Goal: Task Accomplishment & Management: Complete application form

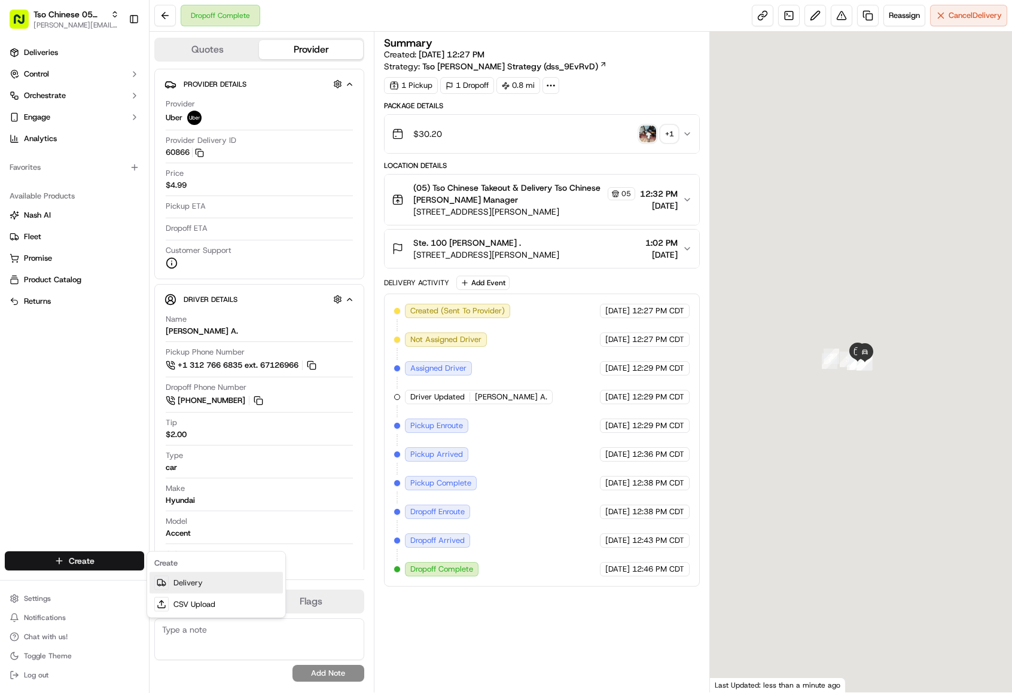
click at [212, 583] on link "Delivery" at bounding box center [216, 584] width 133 height 22
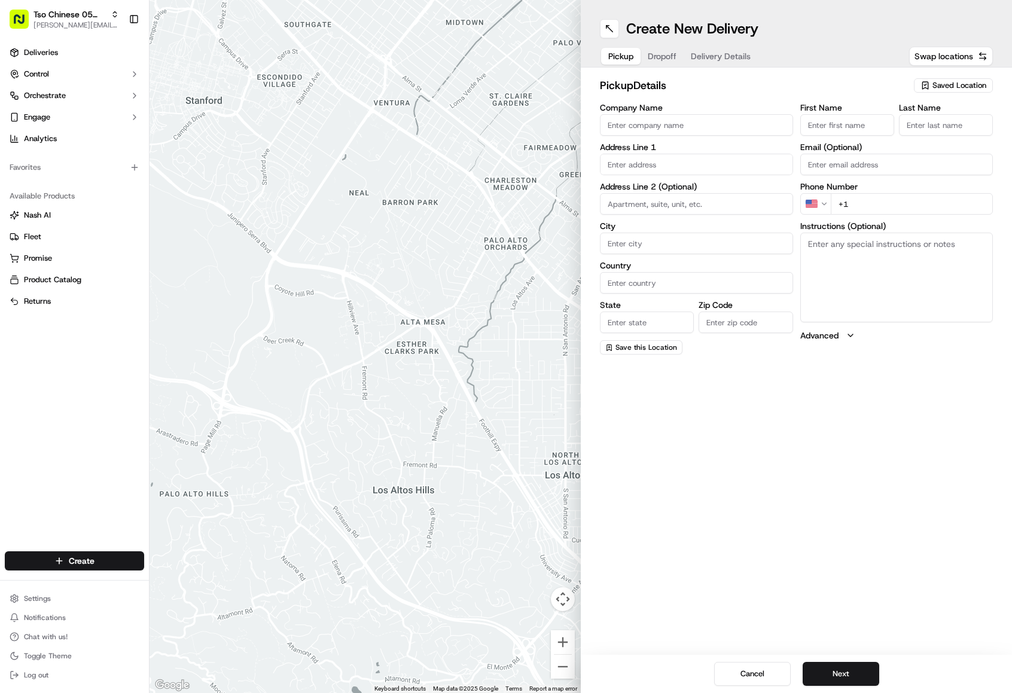
click at [953, 81] on span "Saved Location" at bounding box center [960, 85] width 54 height 11
click at [936, 135] on span "(05) Tso Chinese Takeout & Delivery (05)" at bounding box center [933, 130] width 147 height 11
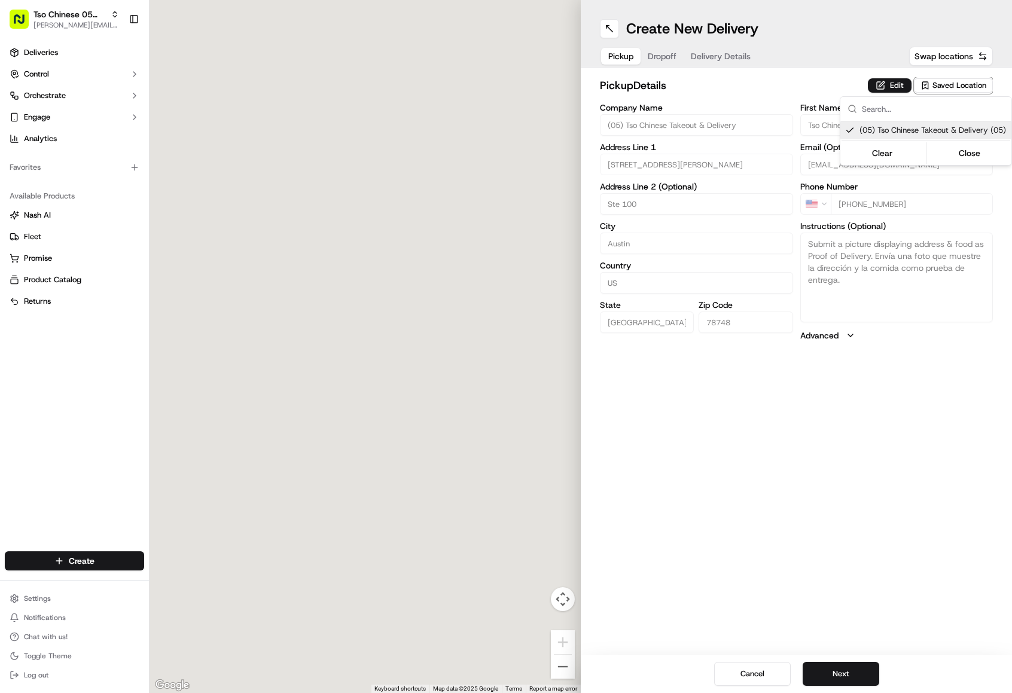
type input "(05) Tso Chinese Takeout & Delivery"
type input "[STREET_ADDRESS][PERSON_NAME]"
type input "Ste 100"
type input "Austin"
type input "US"
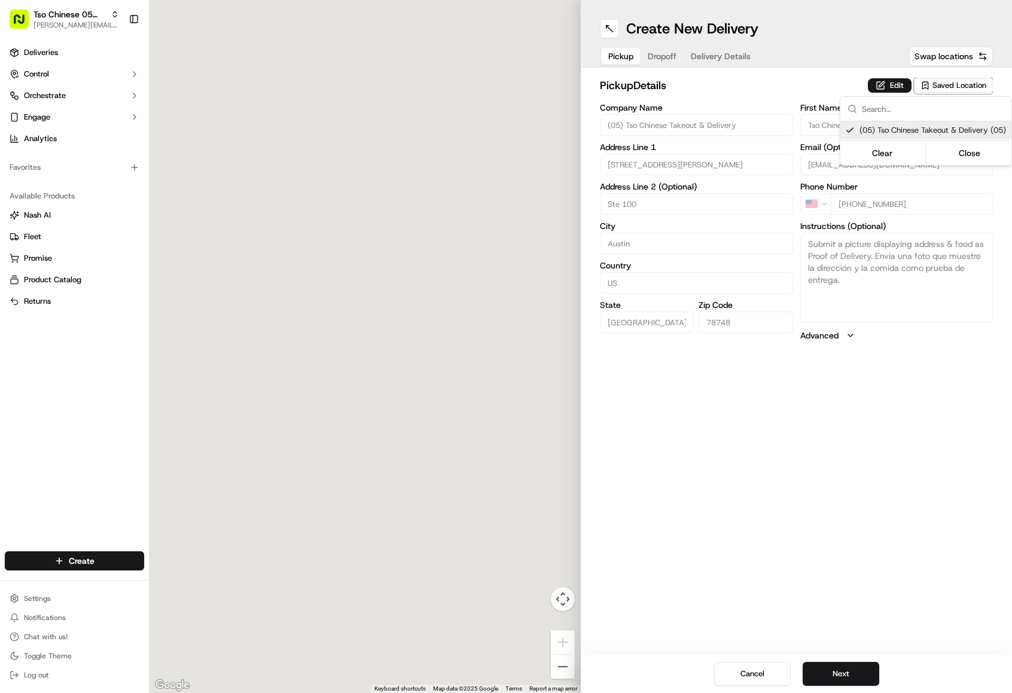
type input "[GEOGRAPHIC_DATA]"
type input "78748"
type input "Tso Chinese"
type input "[PERSON_NAME] Manager"
type input "[EMAIL_ADDRESS][DOMAIN_NAME]"
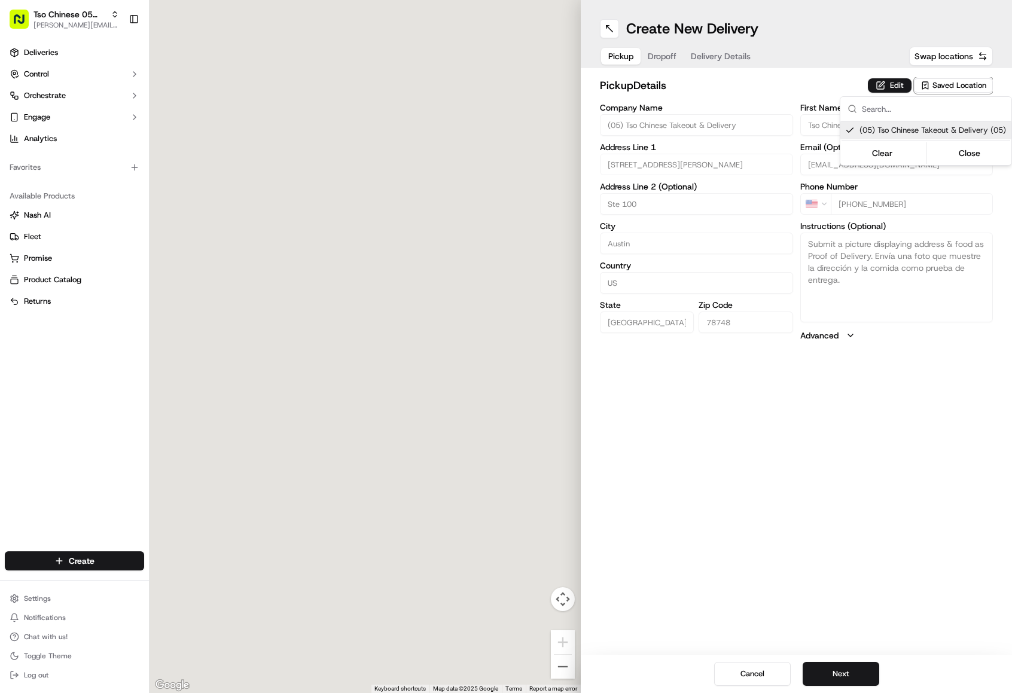
type input "[PHONE_NUMBER]"
type textarea "Submit a picture displaying address & food as Proof of Delivery. Envía una foto…"
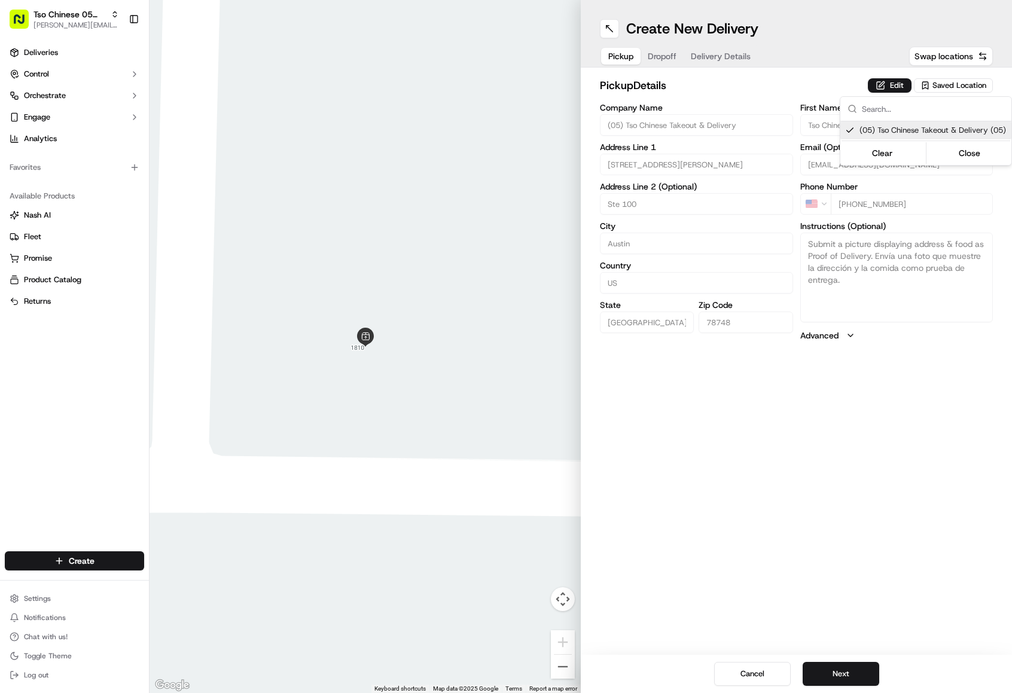
click at [765, 79] on html "Tso Chinese 05 Menchaca [EMAIL_ADDRESS][DOMAIN_NAME] Toggle Sidebar Deliveries …" at bounding box center [506, 346] width 1012 height 693
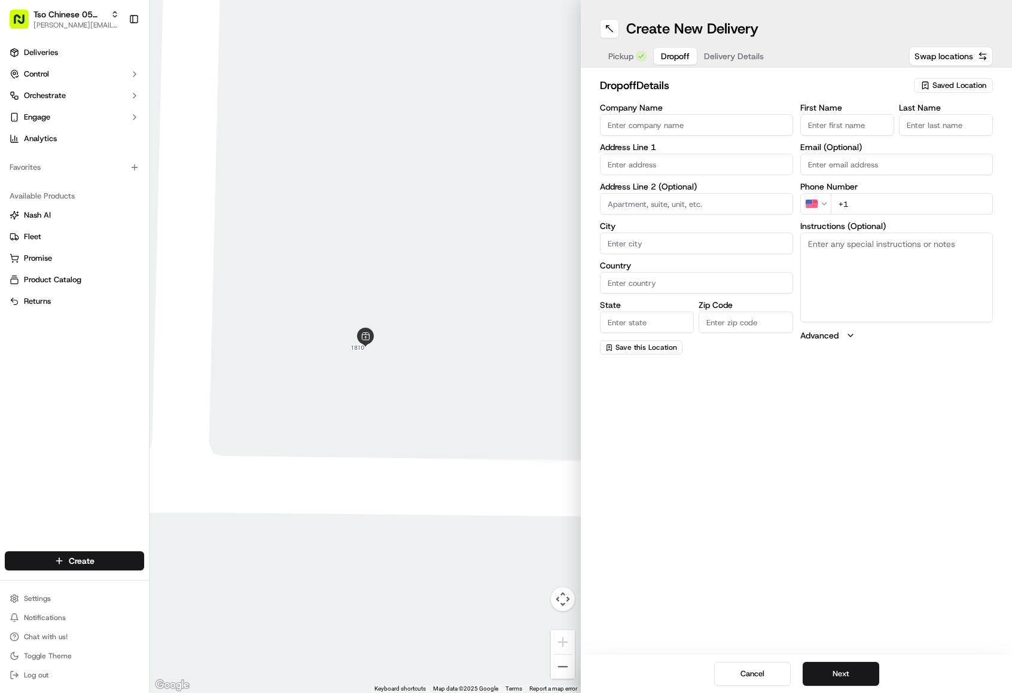
click at [664, 60] on span "Dropoff" at bounding box center [675, 56] width 29 height 12
click at [714, 159] on input "text" at bounding box center [696, 165] width 193 height 22
paste input "[STREET_ADDRESS]"
click at [729, 188] on div "[STREET_ADDRESS]" at bounding box center [696, 190] width 187 height 18
type input "[STREET_ADDRESS]"
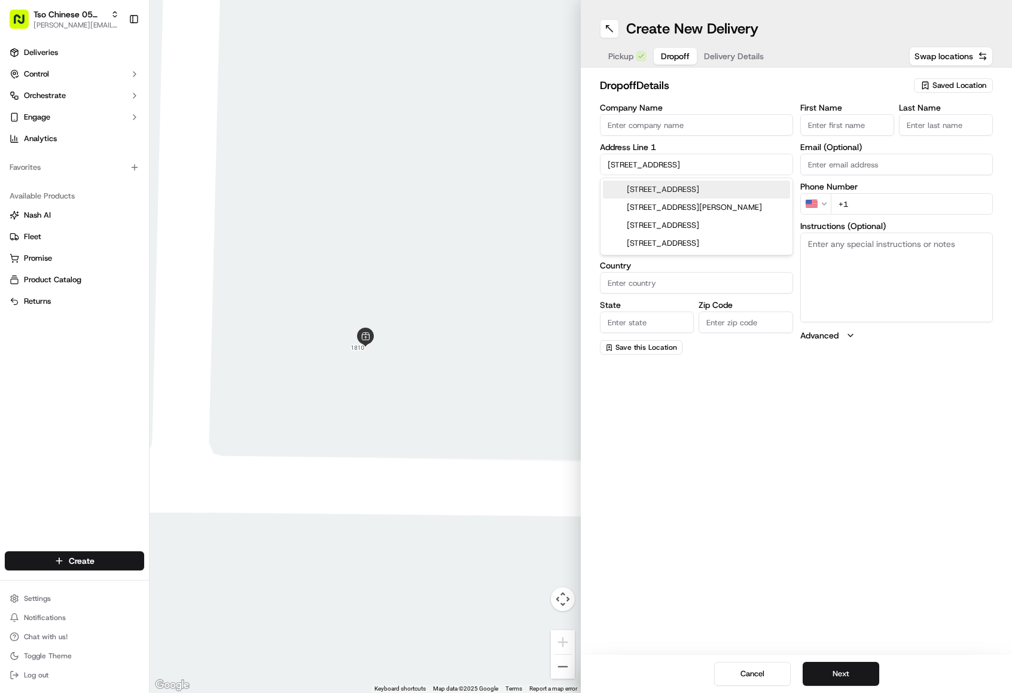
type input "Austin"
type input "[GEOGRAPHIC_DATA]"
type input "78748"
type input "[STREET_ADDRESS]"
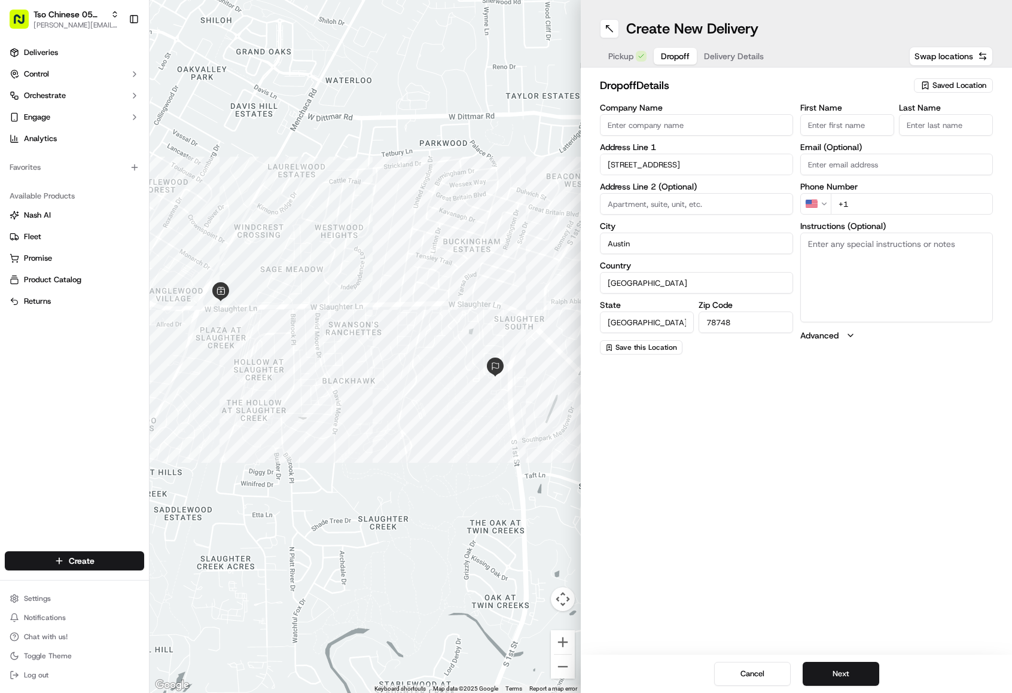
click at [815, 127] on input "First Name" at bounding box center [848, 125] width 94 height 22
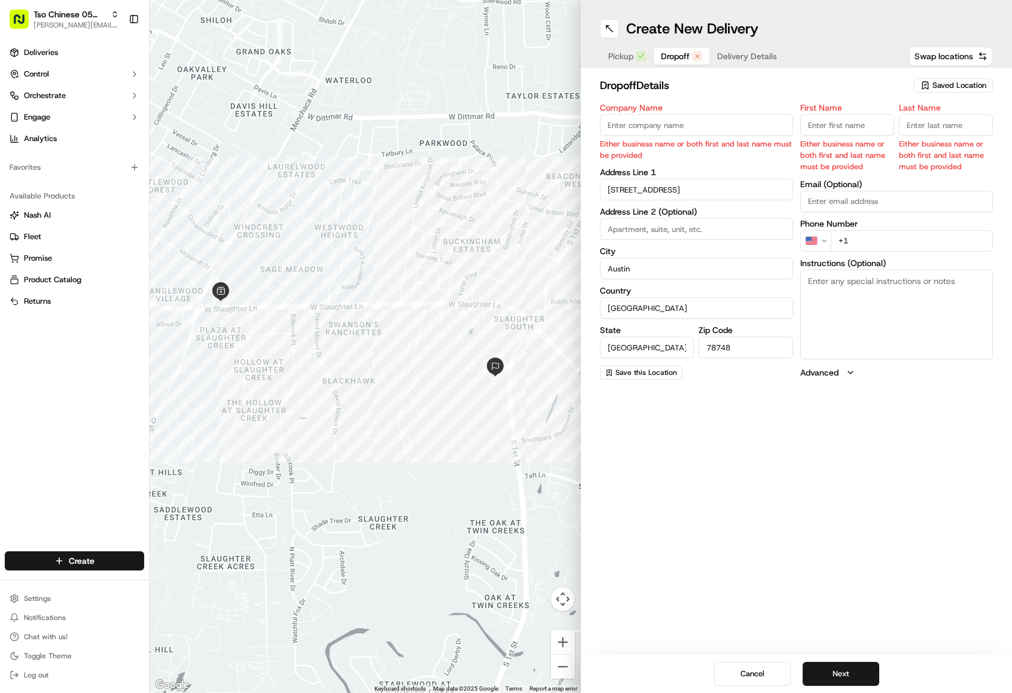
paste input "[PERSON_NAME]"
type input "[PERSON_NAME]"
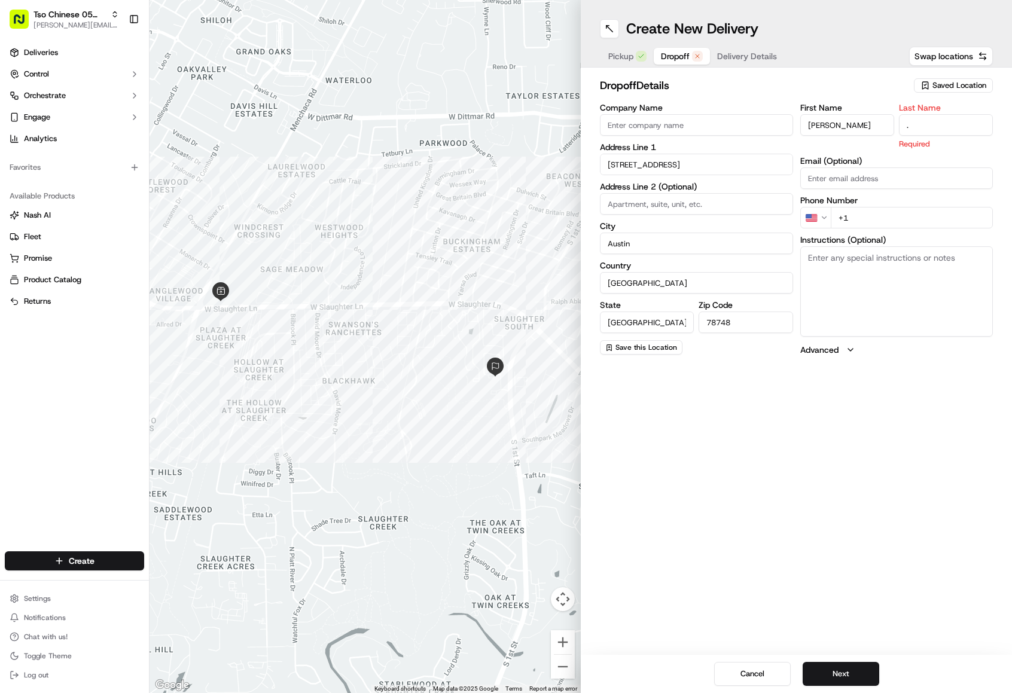
type input "."
click at [887, 222] on input "+1" at bounding box center [912, 218] width 163 height 22
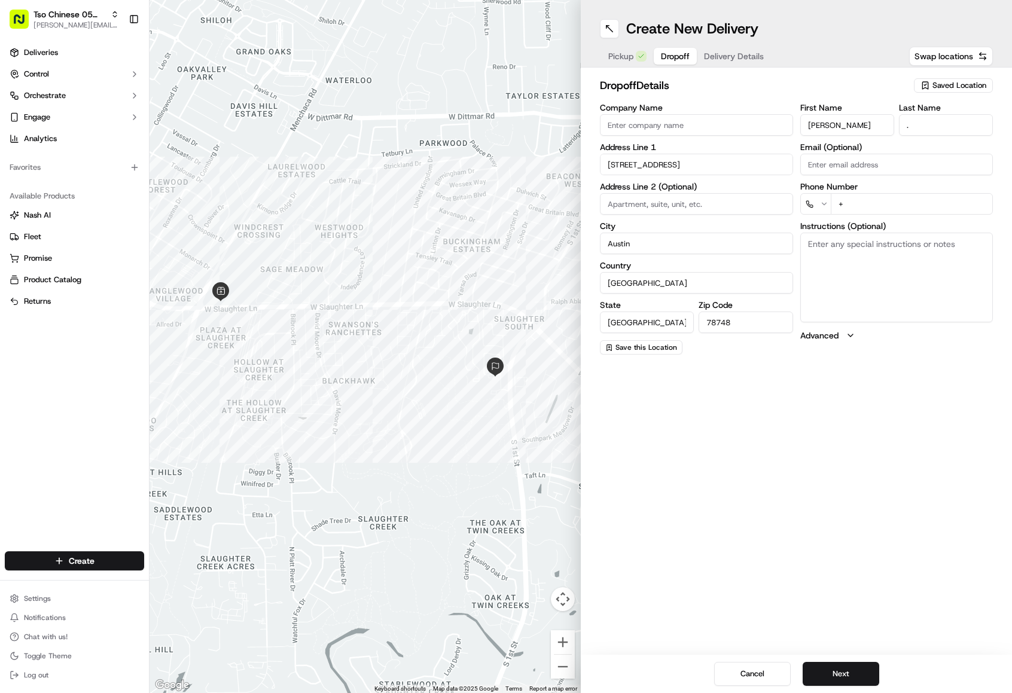
paste input "1 512 964 833"
type input "[PHONE_NUMBER]"
click at [737, 63] on button "Delivery Details" at bounding box center [734, 56] width 74 height 17
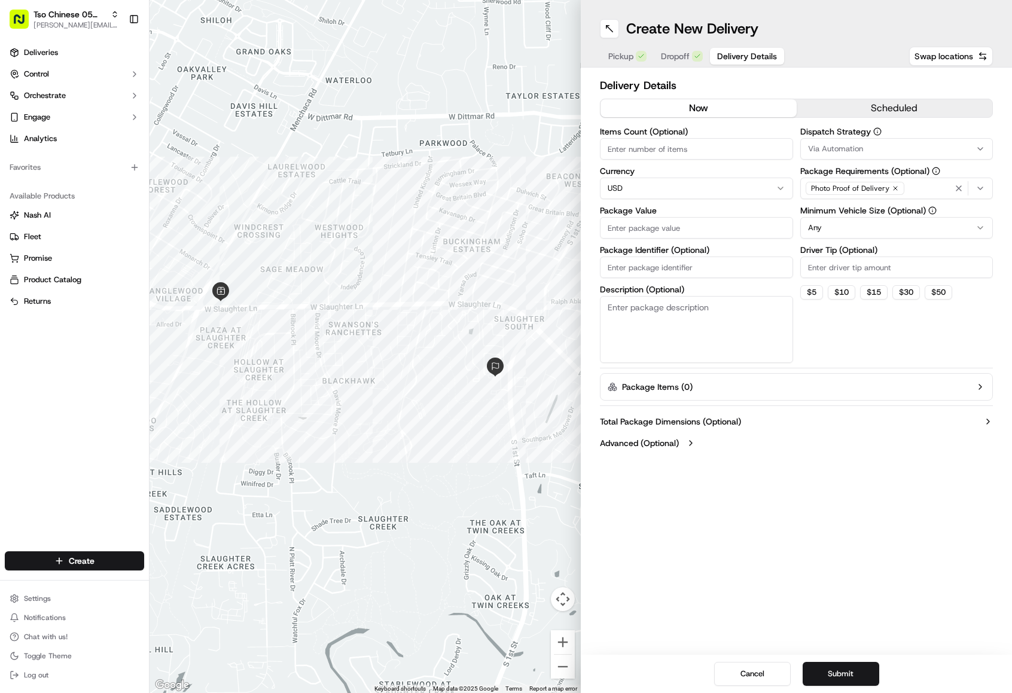
click at [690, 163] on div "Items Count (Optional) Currency USD Package Value Package Identifier (Optional)…" at bounding box center [696, 245] width 193 height 236
click at [689, 151] on input "Items Count (Optional)" at bounding box center [696, 149] width 193 height 22
type input "2"
click at [841, 153] on span "Via Automation" at bounding box center [835, 149] width 55 height 11
click at [856, 212] on span "Tso [PERSON_NAME] Strategy" at bounding box center [893, 214] width 147 height 11
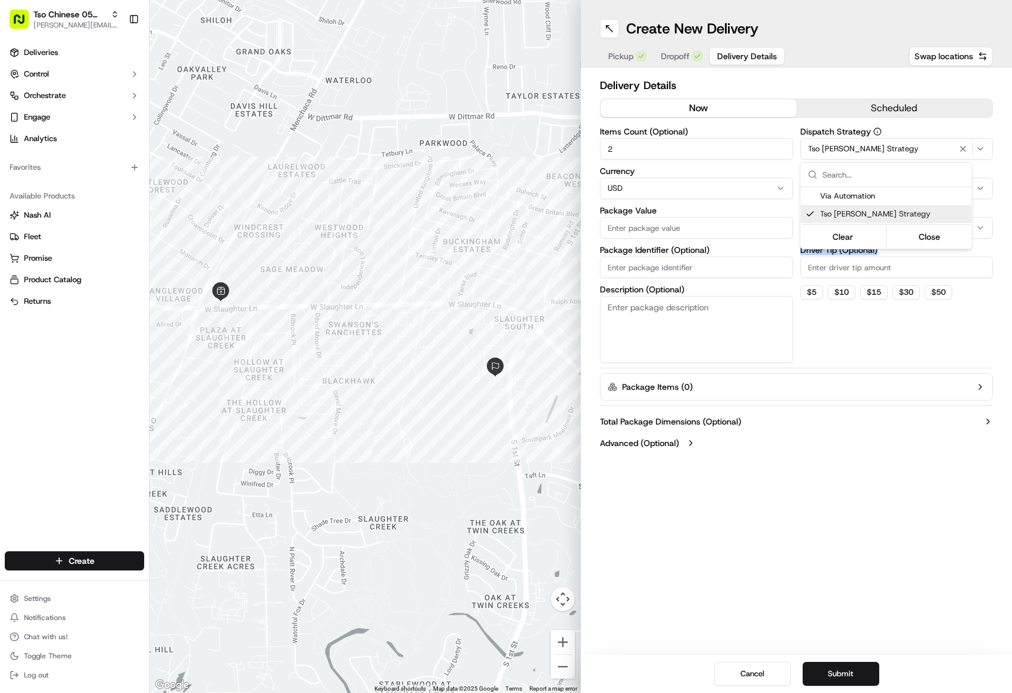
click at [848, 273] on html "Tso Chinese 05 Menchaca [EMAIL_ADDRESS][DOMAIN_NAME] Toggle Sidebar Deliveries …" at bounding box center [506, 346] width 1012 height 693
click at [848, 273] on input "Driver Tip (Optional)" at bounding box center [897, 268] width 193 height 22
type input "2.00"
click at [687, 227] on input "Package Value" at bounding box center [696, 228] width 193 height 22
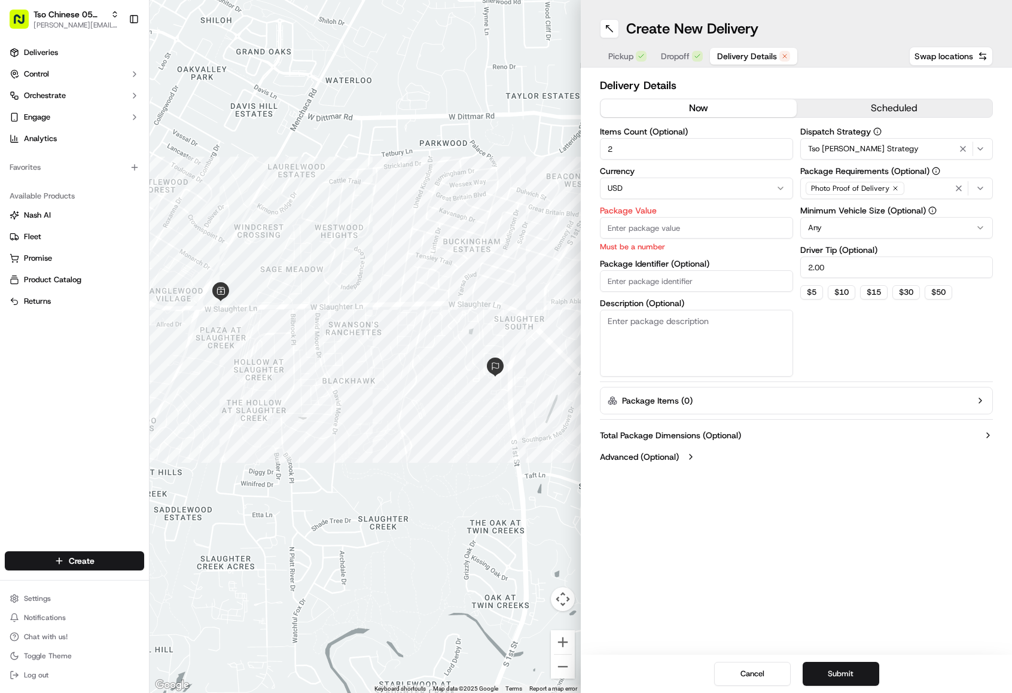
click at [661, 276] on input "Package Identifier (Optional)" at bounding box center [696, 281] width 193 height 22
paste input "#MIIBXMG"
click at [614, 280] on input "#MIIBXMG" at bounding box center [696, 281] width 193 height 22
type input "MIIBXMG"
click at [892, 327] on div "Dispatch Strategy Tso [PERSON_NAME] Strategy Package Requirements (Optional) Ph…" at bounding box center [897, 251] width 193 height 249
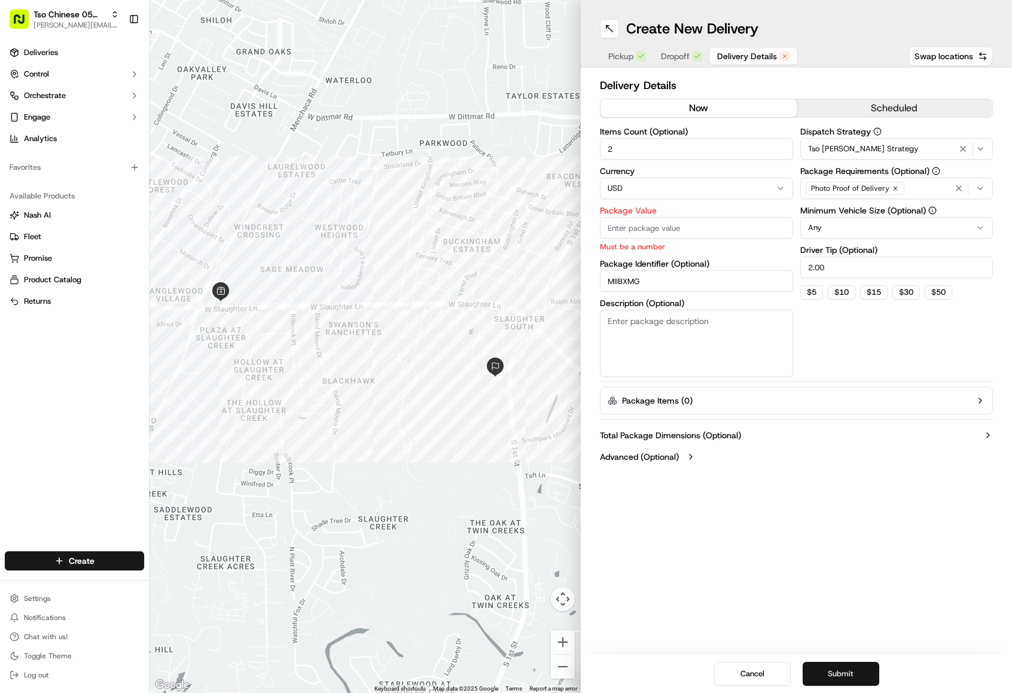
click at [854, 684] on button "Submit" at bounding box center [841, 674] width 77 height 24
click at [850, 672] on button "Submit" at bounding box center [841, 674] width 77 height 24
click at [616, 230] on input "Package Value" at bounding box center [696, 228] width 193 height 22
type input "29.12"
click at [842, 668] on button "Submit" at bounding box center [841, 674] width 77 height 24
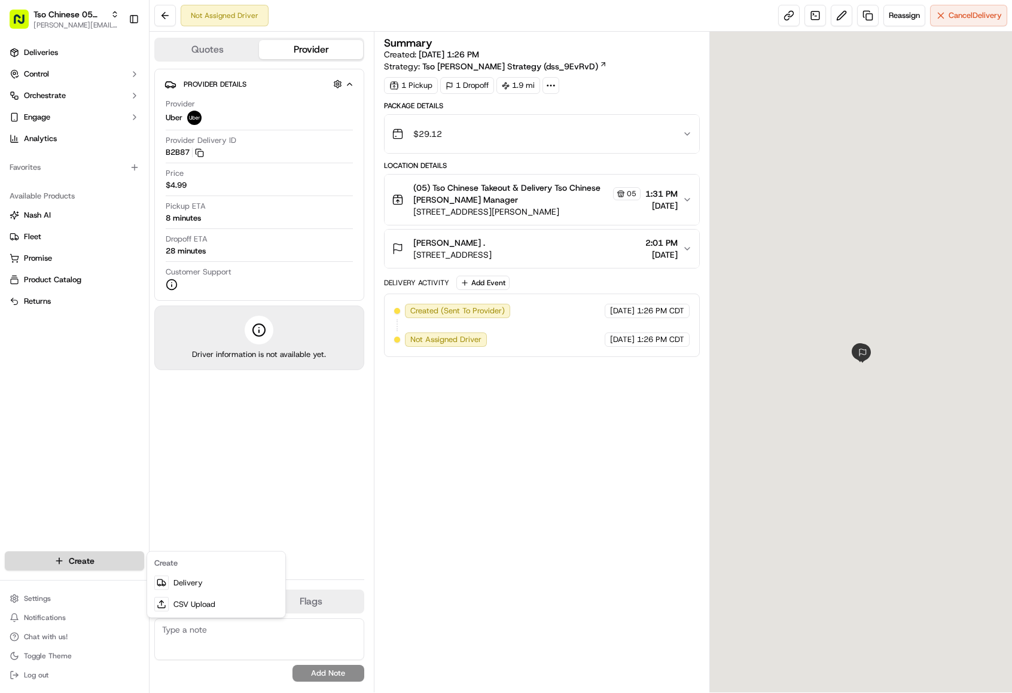
click at [79, 558] on html "Tso Chinese 05 Menchaca [EMAIL_ADDRESS][DOMAIN_NAME] Toggle Sidebar Deliveries …" at bounding box center [506, 346] width 1012 height 693
click at [167, 580] on div at bounding box center [161, 583] width 14 height 14
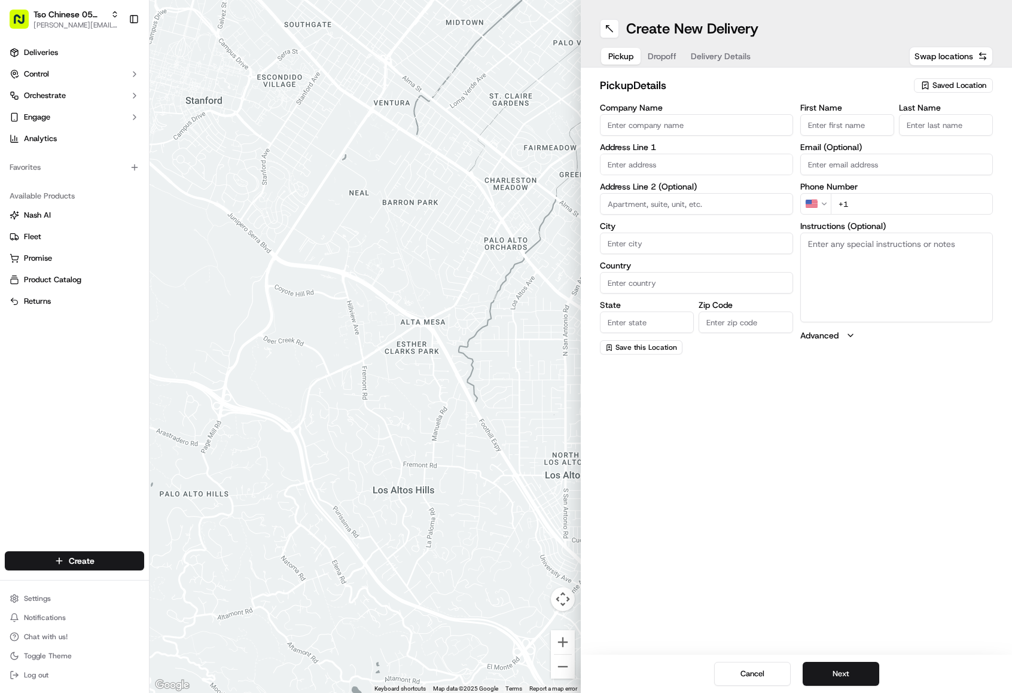
click at [853, 205] on input "+1" at bounding box center [912, 204] width 163 height 22
click at [955, 86] on span "Saved Location" at bounding box center [960, 85] width 54 height 11
click at [930, 127] on span "(05) Tso Chinese Takeout & Delivery (05)" at bounding box center [933, 130] width 147 height 11
type input "(05) Tso Chinese Takeout & Delivery"
type input "[STREET_ADDRESS][PERSON_NAME]"
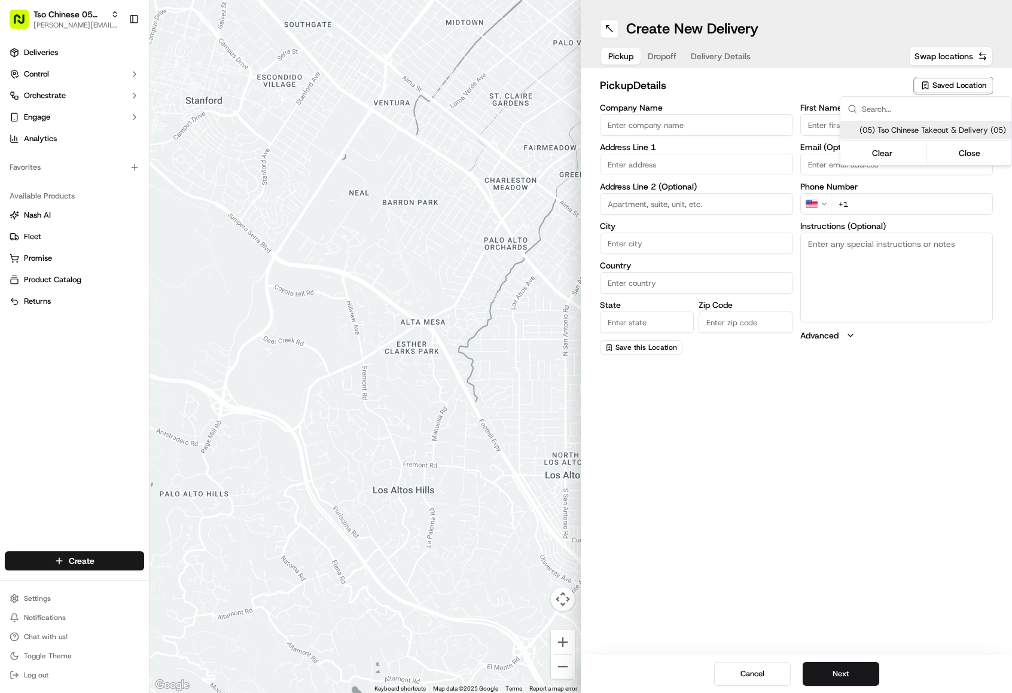
type input "Ste 100"
type input "Austin"
type input "US"
type input "[GEOGRAPHIC_DATA]"
type input "78748"
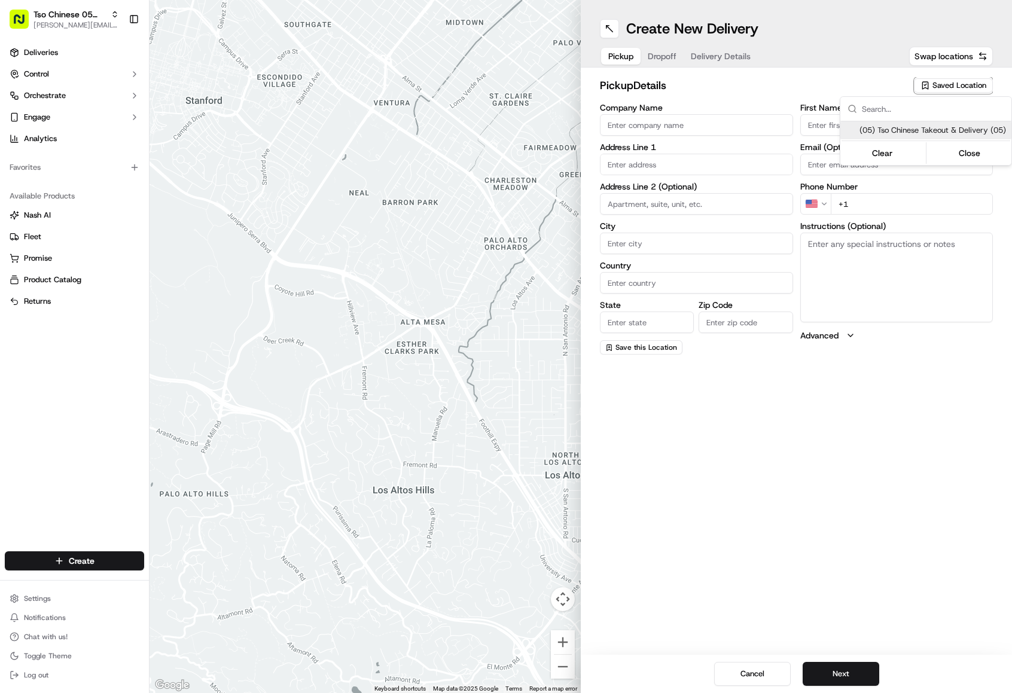
type input "Tso Chinese"
type input "[PERSON_NAME] Manager"
type input "[EMAIL_ADDRESS][DOMAIN_NAME]"
type input "[PHONE_NUMBER]"
type textarea "Submit a picture displaying address & food as Proof of Delivery. Envía una foto…"
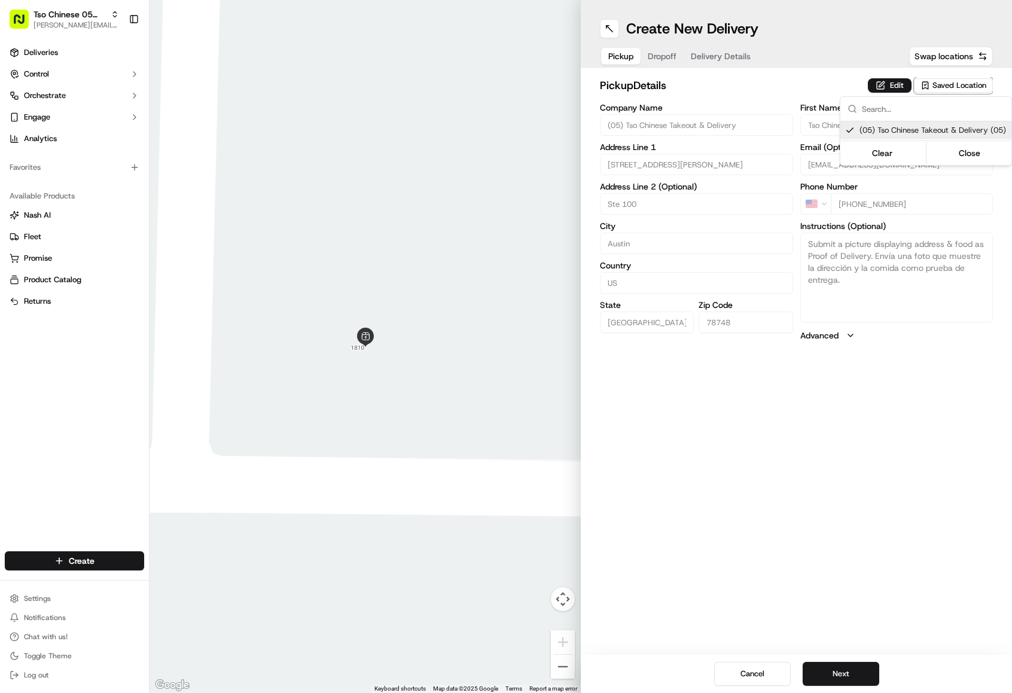
click at [645, 59] on html "Tso Chinese 05 Menchaca [EMAIL_ADDRESS][DOMAIN_NAME] Toggle Sidebar Deliveries …" at bounding box center [506, 346] width 1012 height 693
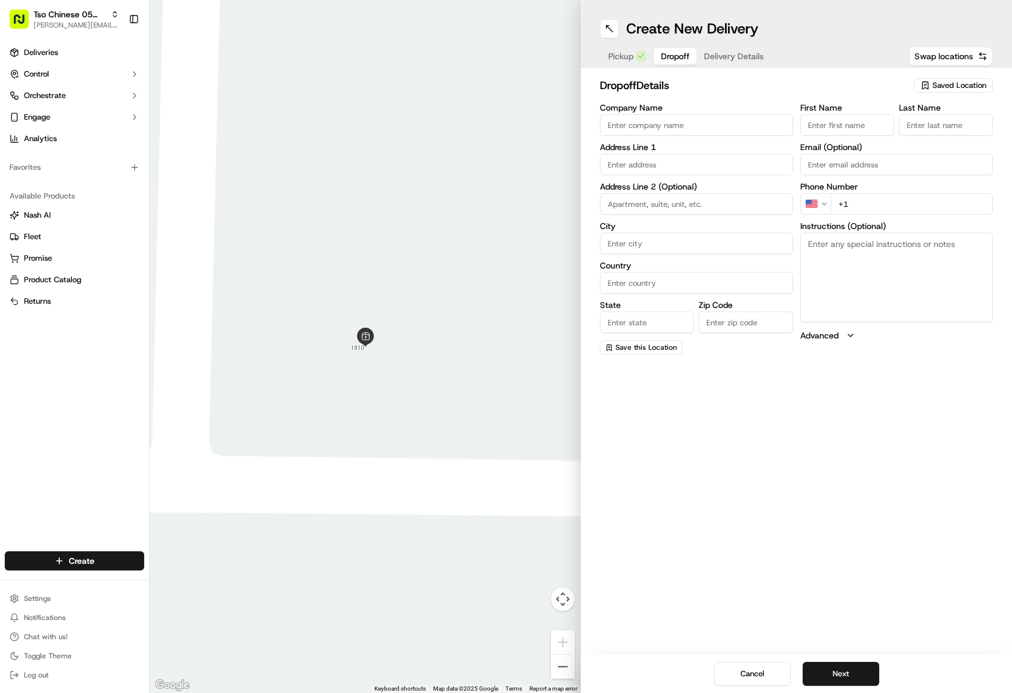
click at [657, 59] on button "Dropoff" at bounding box center [675, 56] width 43 height 17
click at [865, 196] on input "+1" at bounding box center [912, 204] width 163 height 22
click at [857, 207] on input "+1" at bounding box center [912, 204] width 163 height 22
paste input "[PHONE_NUMBER]"
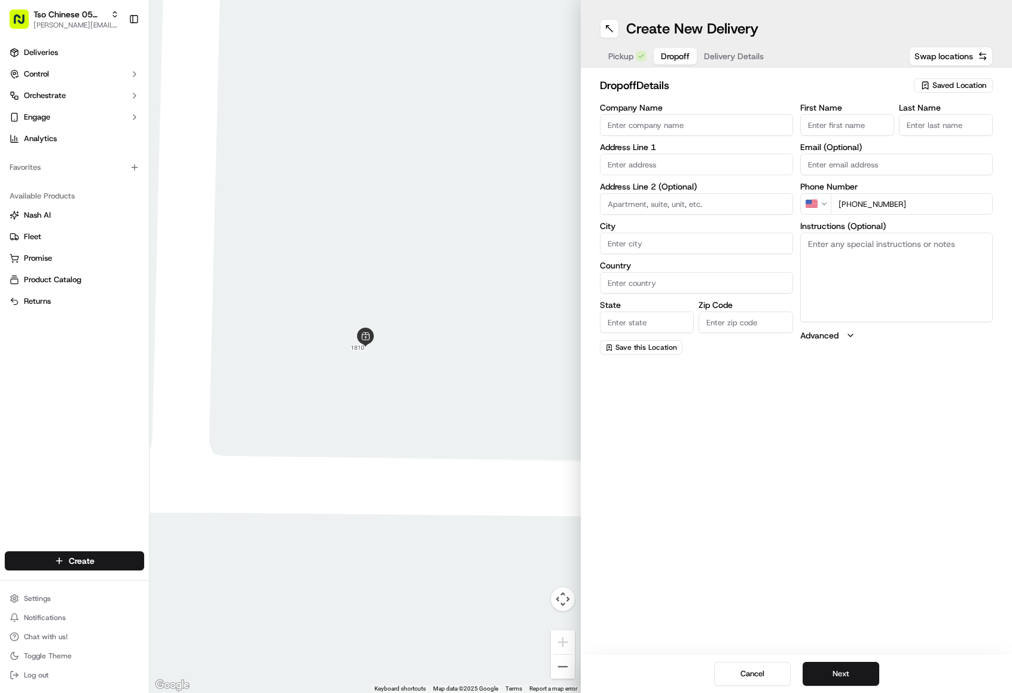
type input "[PHONE_NUMBER]"
click at [847, 137] on div "First Name Last Name Email (Optional) Phone Number US [PHONE_NUMBER] Instructio…" at bounding box center [897, 229] width 193 height 251
click at [847, 127] on input "First Name" at bounding box center [848, 125] width 94 height 22
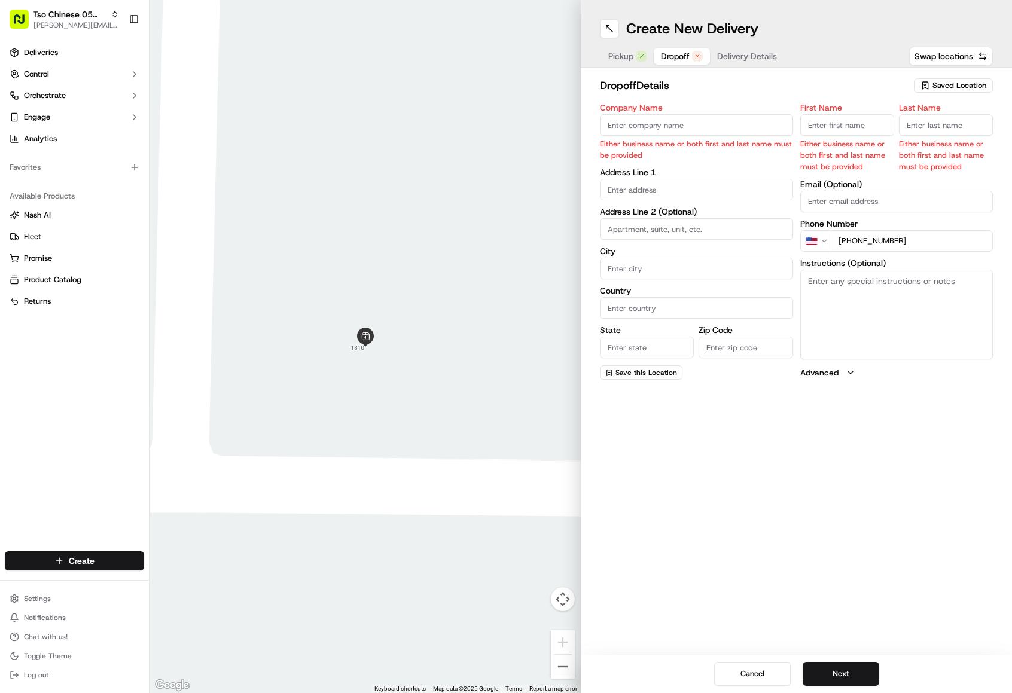
paste input "[PERSON_NAME]"
type input "[PERSON_NAME]"
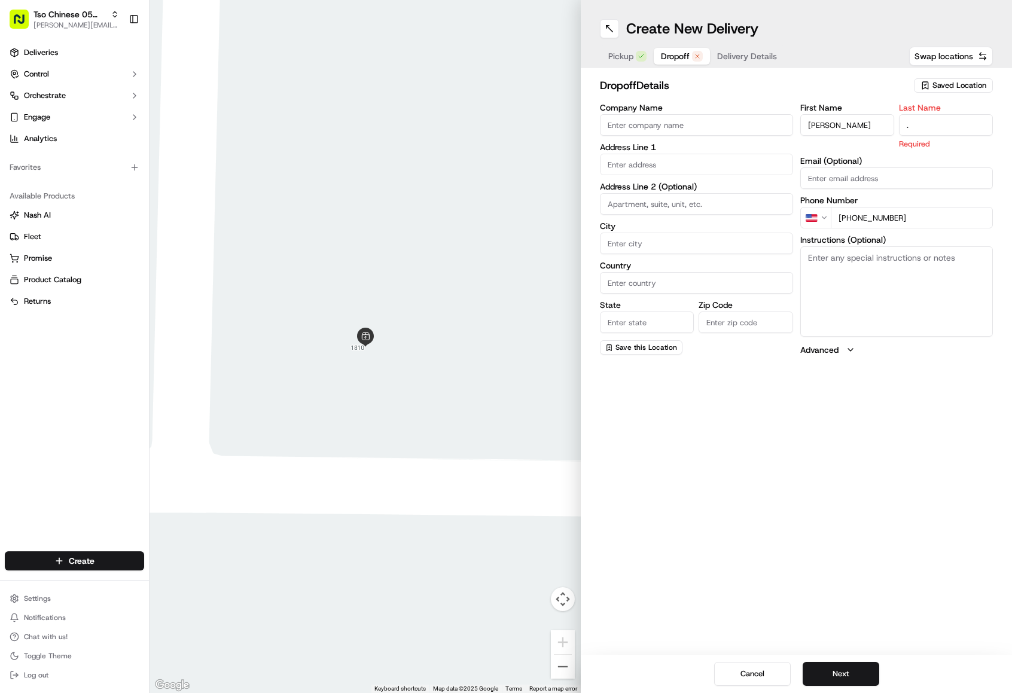
type input "."
click at [784, 78] on h2 "dropoff Details" at bounding box center [753, 85] width 307 height 17
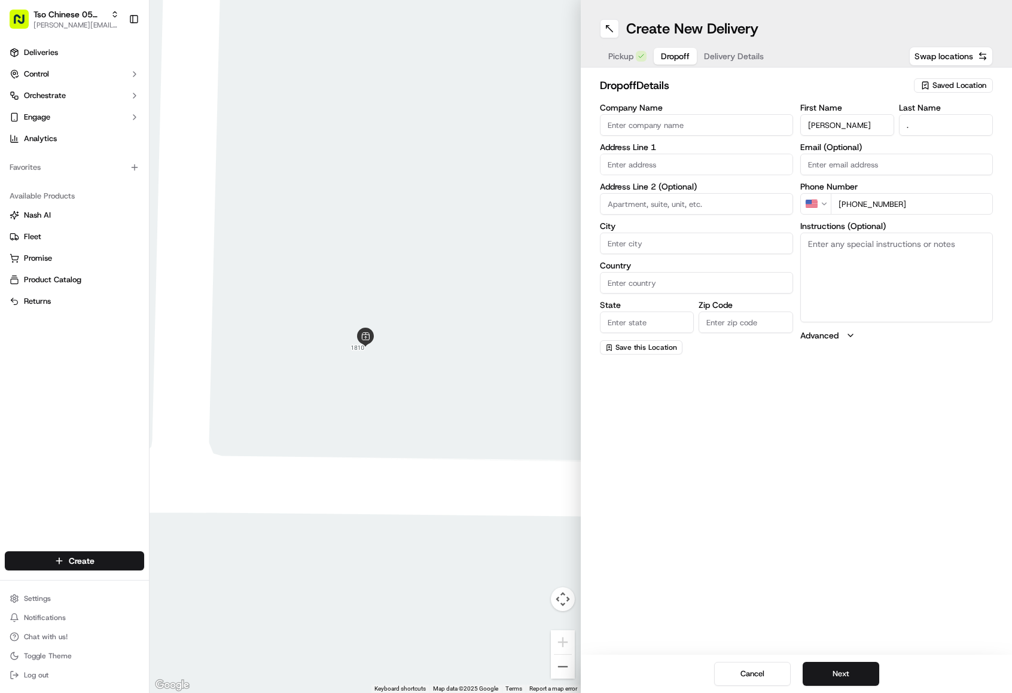
click at [710, 165] on input "text" at bounding box center [696, 165] width 193 height 22
paste input "11300 [PERSON_NAME]"
click at [725, 188] on div "[STREET_ADDRESS][PERSON_NAME]" at bounding box center [696, 190] width 187 height 18
type input "[STREET_ADDRESS][PERSON_NAME]"
type input "Austin"
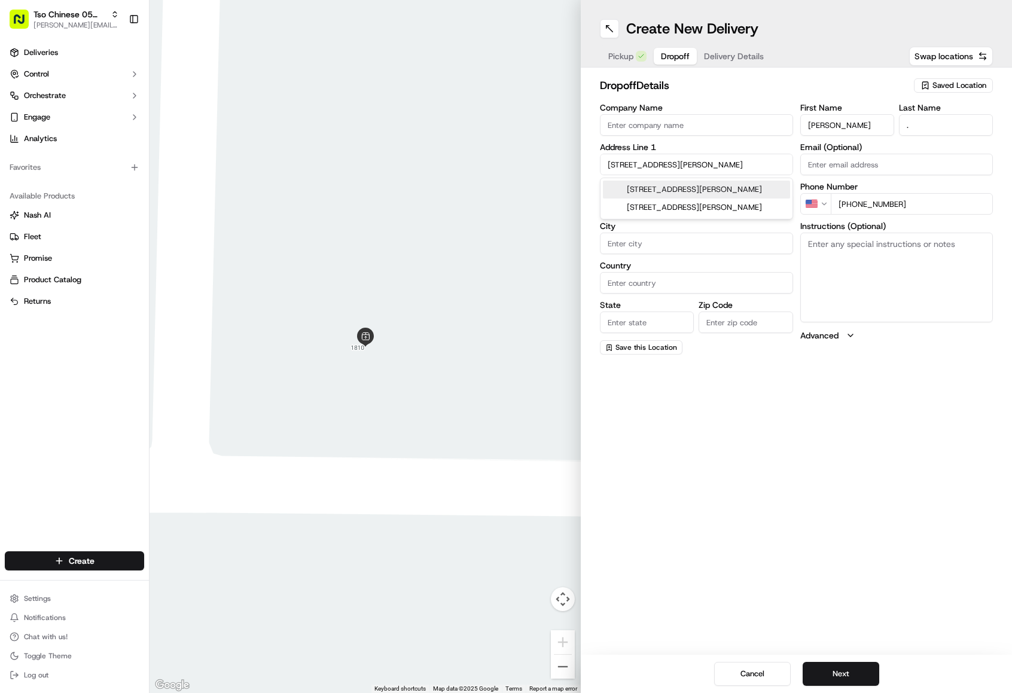
type input "[GEOGRAPHIC_DATA]"
type input "78748"
type input "[STREET_ADDRESS][PERSON_NAME]"
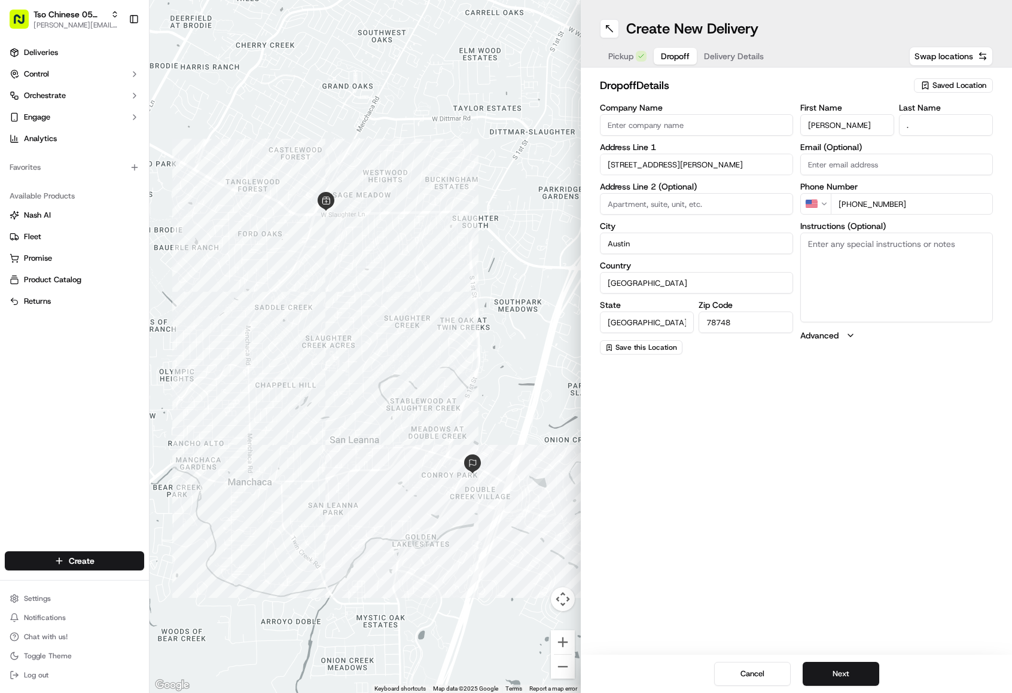
click at [656, 392] on div "Create New Delivery Pickup Dropoff Delivery Details Swap locations dropoff Deta…" at bounding box center [796, 346] width 431 height 693
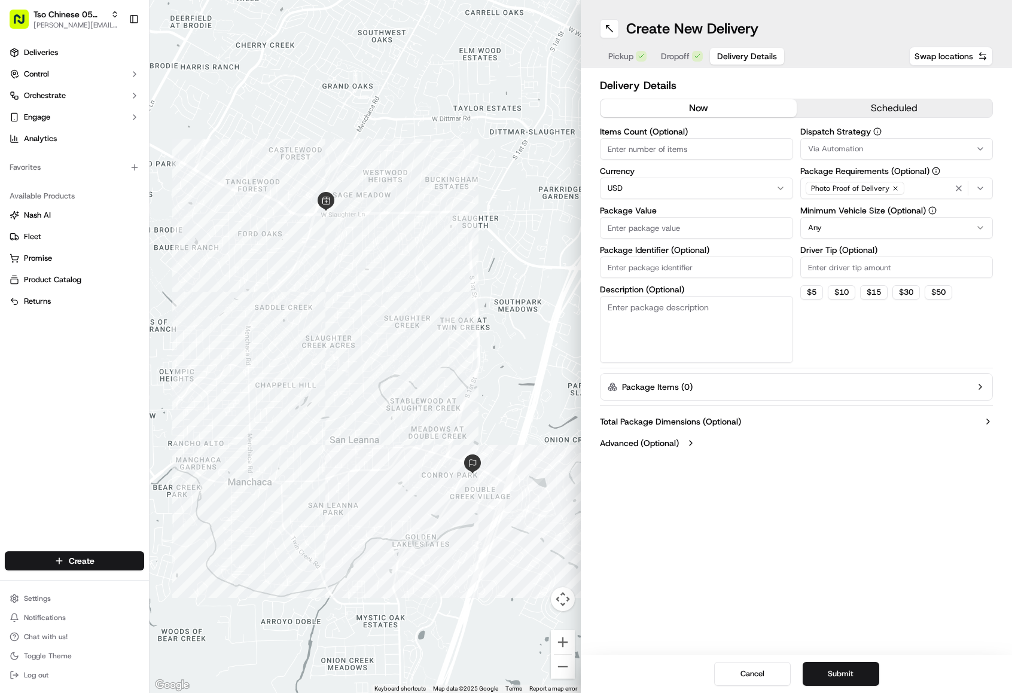
click at [738, 51] on span "Delivery Details" at bounding box center [747, 56] width 60 height 12
click at [700, 148] on input "Items Count (Optional)" at bounding box center [696, 149] width 193 height 22
type input "2"
click at [851, 268] on input "Driver Tip (Optional)" at bounding box center [897, 268] width 193 height 22
type input "2.00"
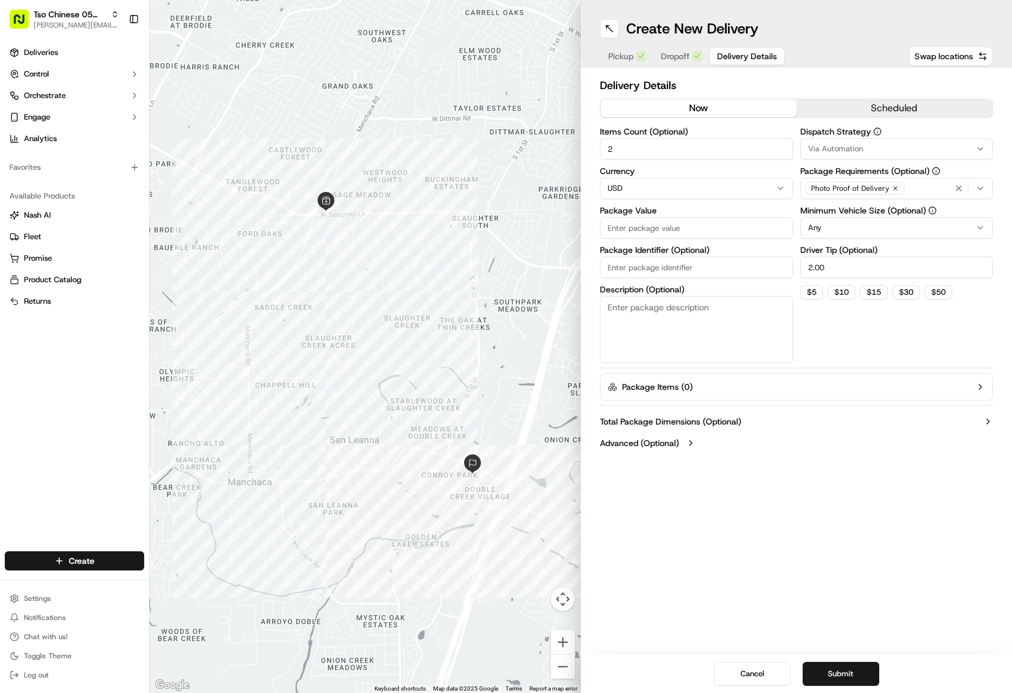
click at [855, 330] on div "Dispatch Strategy Via Automation Package Requirements (Optional) Photo Proof of…" at bounding box center [897, 245] width 193 height 236
click at [847, 145] on span "Via Automation" at bounding box center [835, 149] width 55 height 11
click at [862, 212] on span "Tso [PERSON_NAME] Strategy" at bounding box center [893, 214] width 147 height 11
click at [668, 267] on html "Tso Chinese 05 Menchaca [EMAIL_ADDRESS][DOMAIN_NAME] Toggle Sidebar Deliveries …" at bounding box center [506, 346] width 1012 height 693
click at [668, 234] on input "Package Value" at bounding box center [696, 228] width 193 height 22
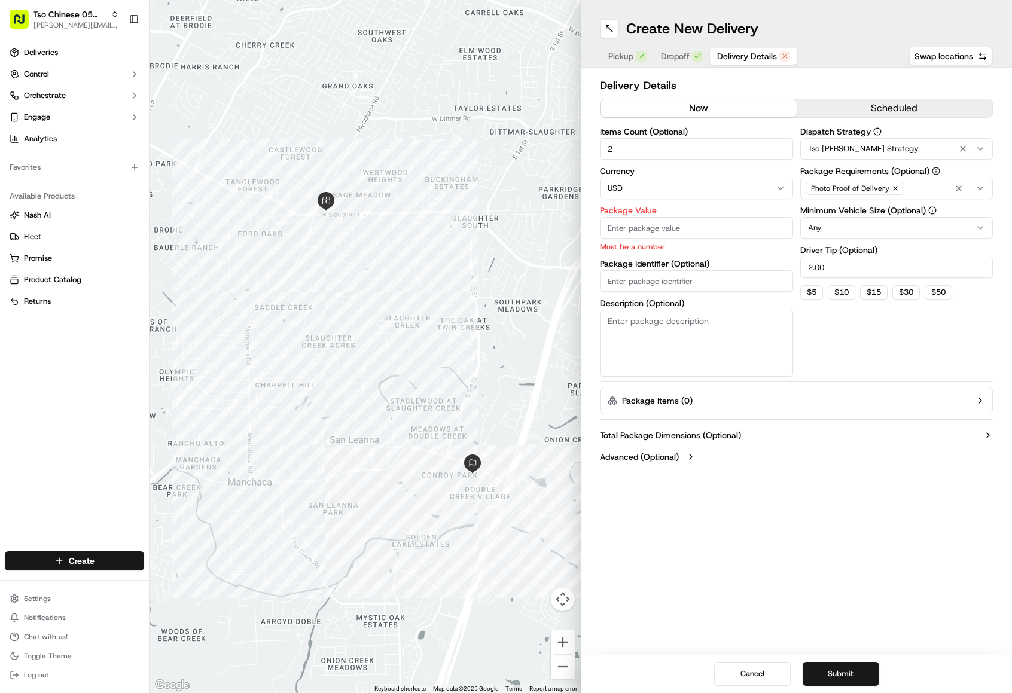
click at [677, 278] on input "Package Identifier (Optional)" at bounding box center [696, 281] width 193 height 22
click at [660, 275] on input "Package Identifier (Optional)" at bounding box center [696, 281] width 193 height 22
paste input "#ARAPOLL"
type input "#ARAPOLL"
click at [839, 359] on div "Dispatch Strategy Tso [PERSON_NAME] Strategy Package Requirements (Optional) Ph…" at bounding box center [897, 251] width 193 height 249
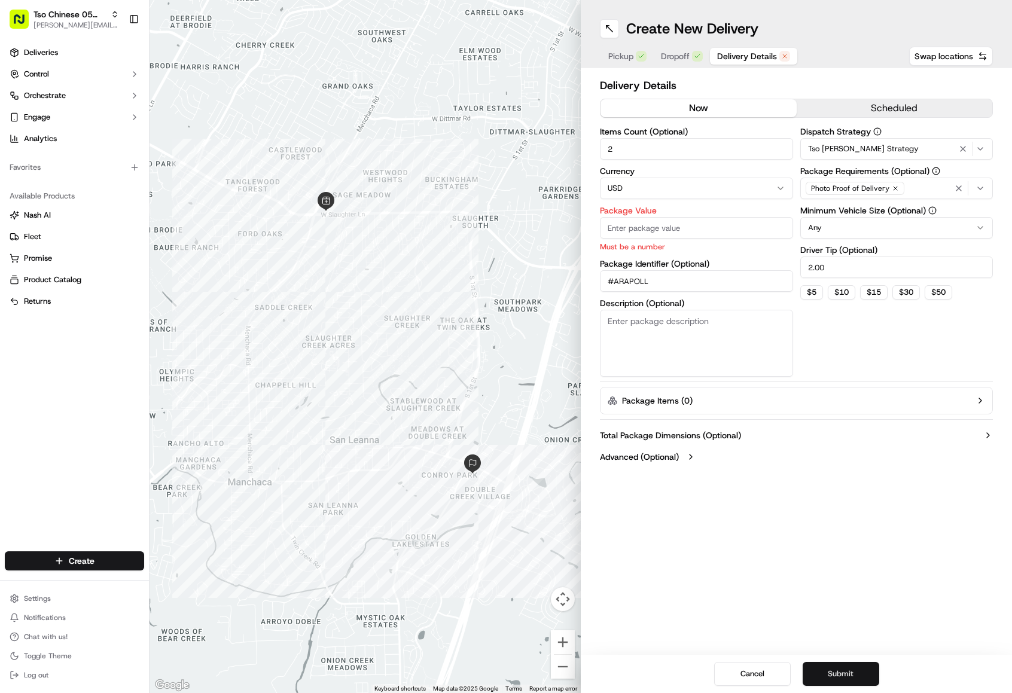
click at [841, 668] on button "Submit" at bounding box center [841, 674] width 77 height 24
click at [731, 234] on input "Package Value" at bounding box center [696, 228] width 193 height 22
click at [616, 224] on input "Package Value" at bounding box center [696, 228] width 193 height 22
type input "28.58"
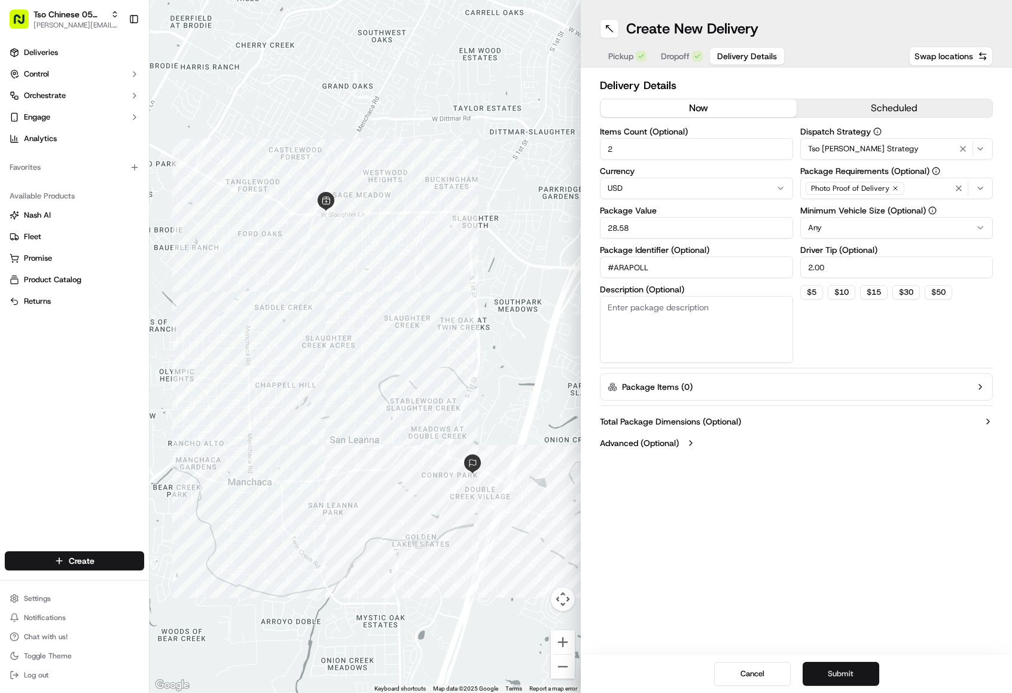
click at [835, 668] on button "Submit" at bounding box center [841, 674] width 77 height 24
click at [835, 668] on div "Cancel Submit" at bounding box center [796, 674] width 431 height 38
